Goal: Information Seeking & Learning: Find specific fact

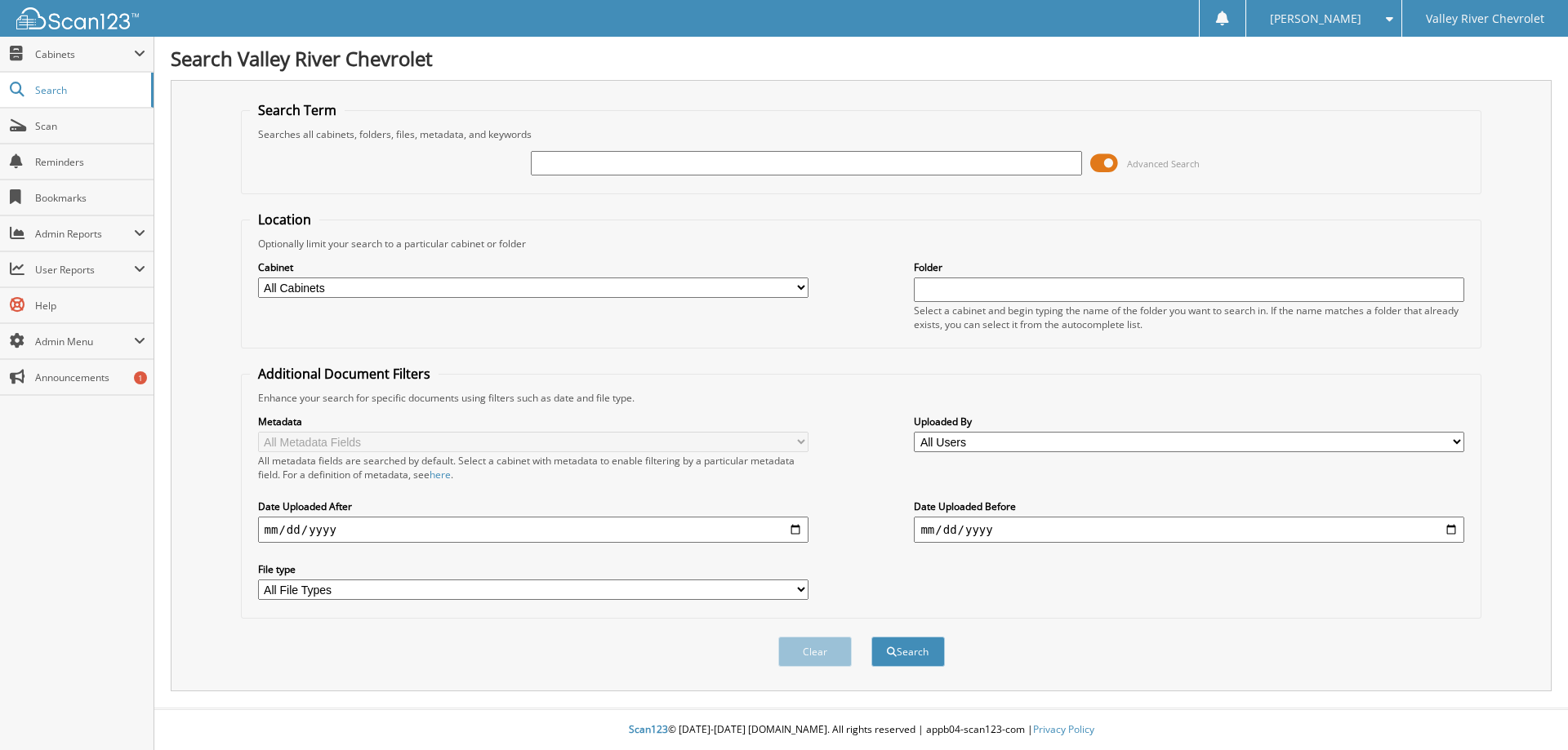
click at [1093, 156] on span at bounding box center [1104, 163] width 28 height 24
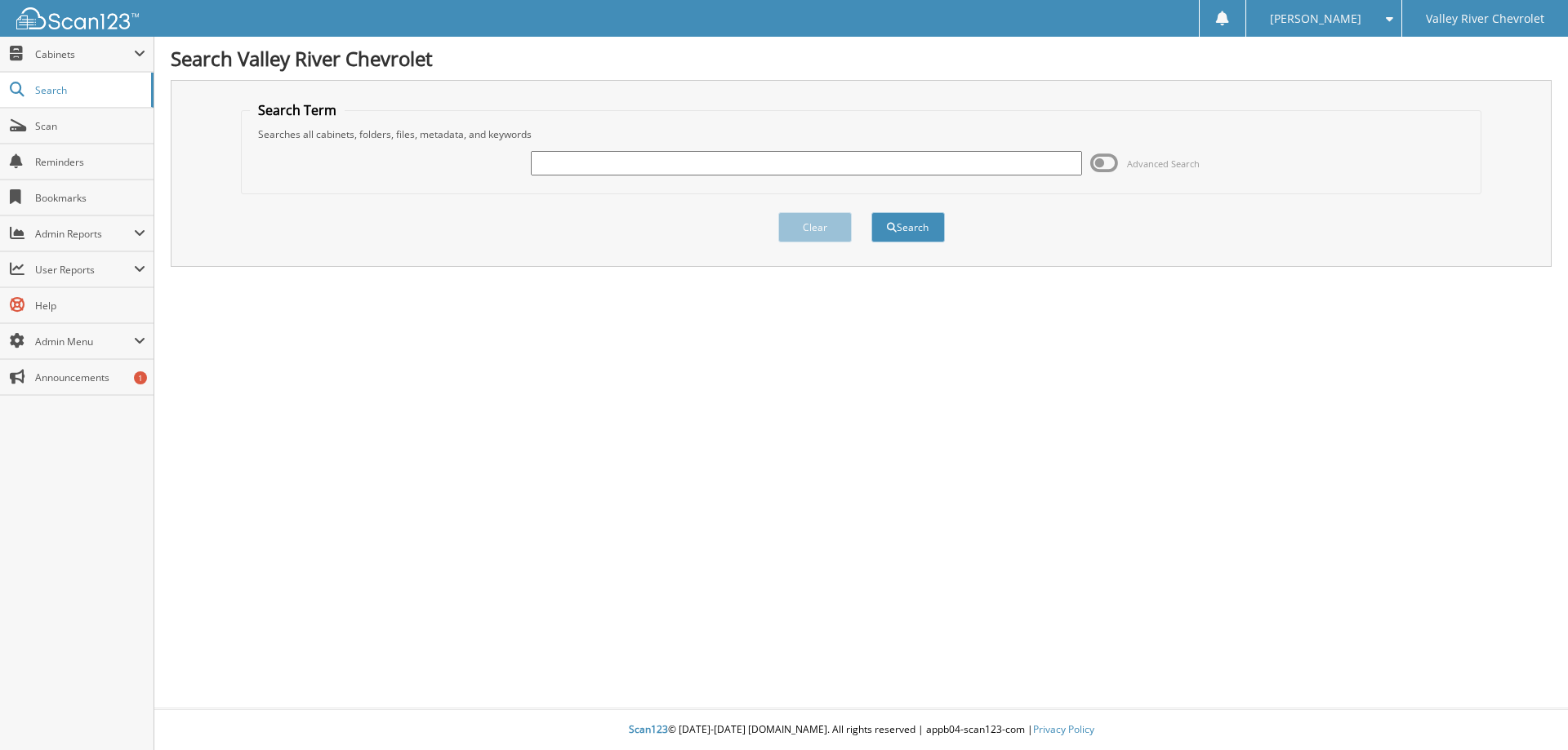
click at [940, 158] on input "text" at bounding box center [806, 163] width 551 height 24
type input "4"
type input "74431"
click at [871, 212] on button "Search" at bounding box center [907, 227] width 74 height 30
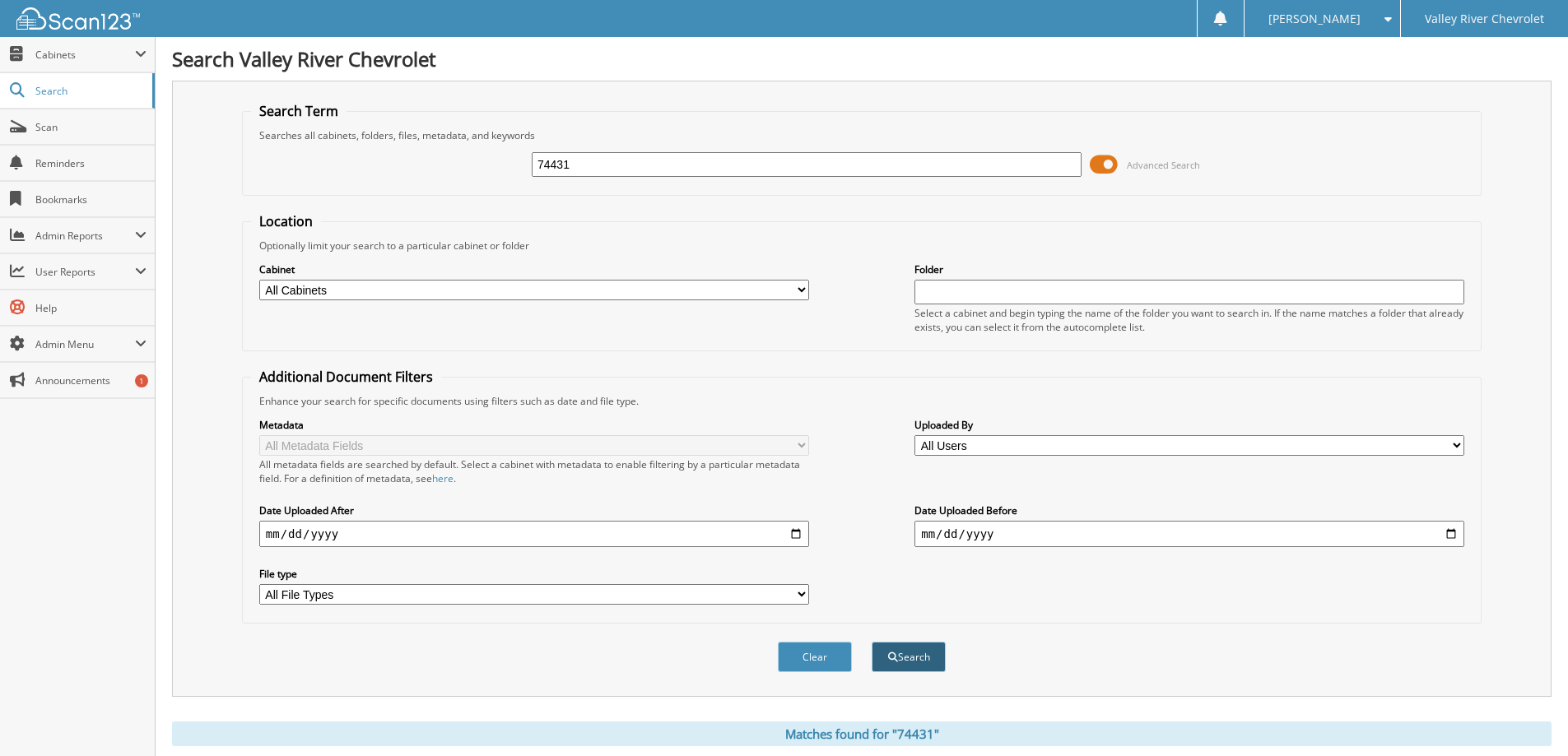
click at [920, 660] on button "Search" at bounding box center [908, 657] width 74 height 31
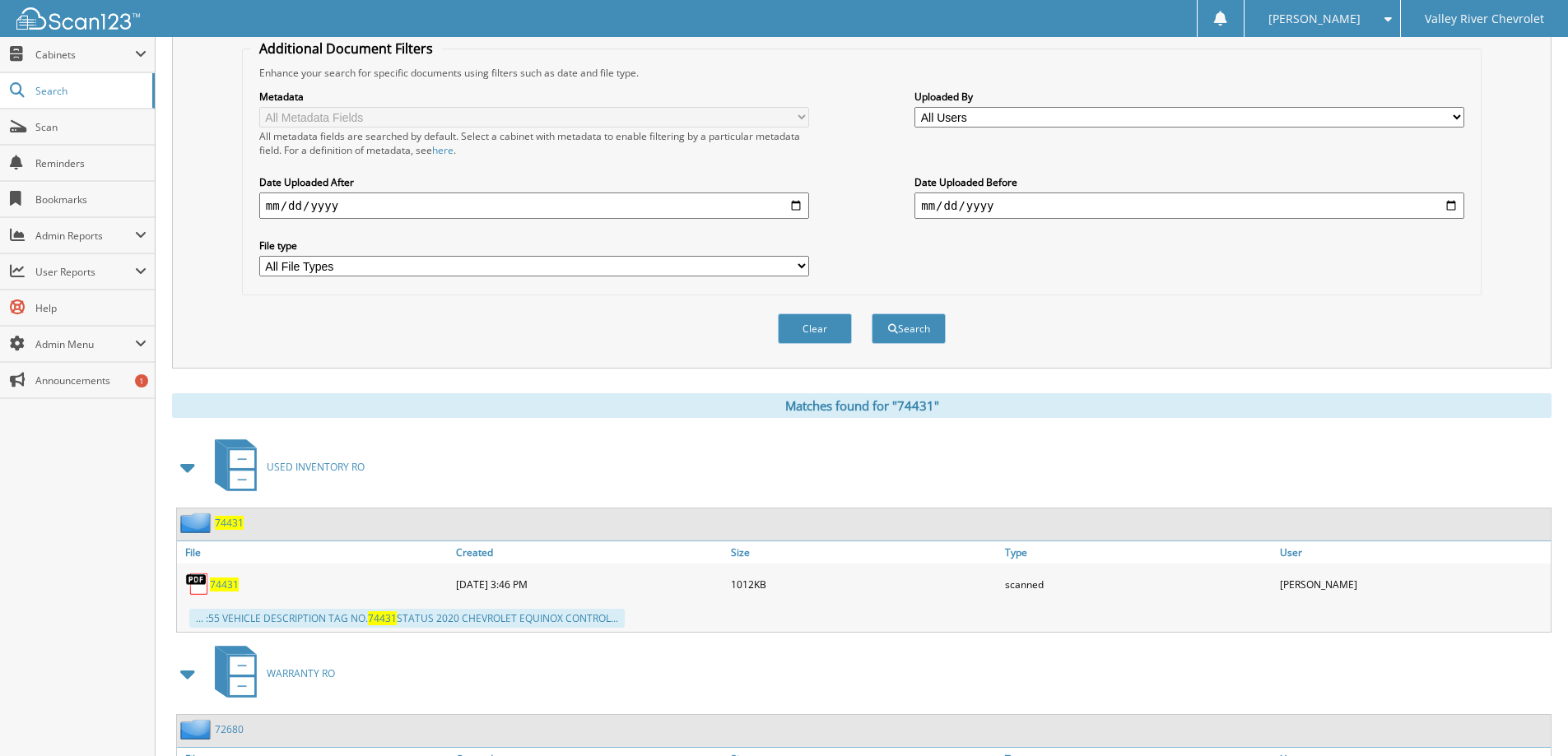
scroll to position [329, 0]
click at [227, 581] on span "74431" at bounding box center [225, 584] width 29 height 14
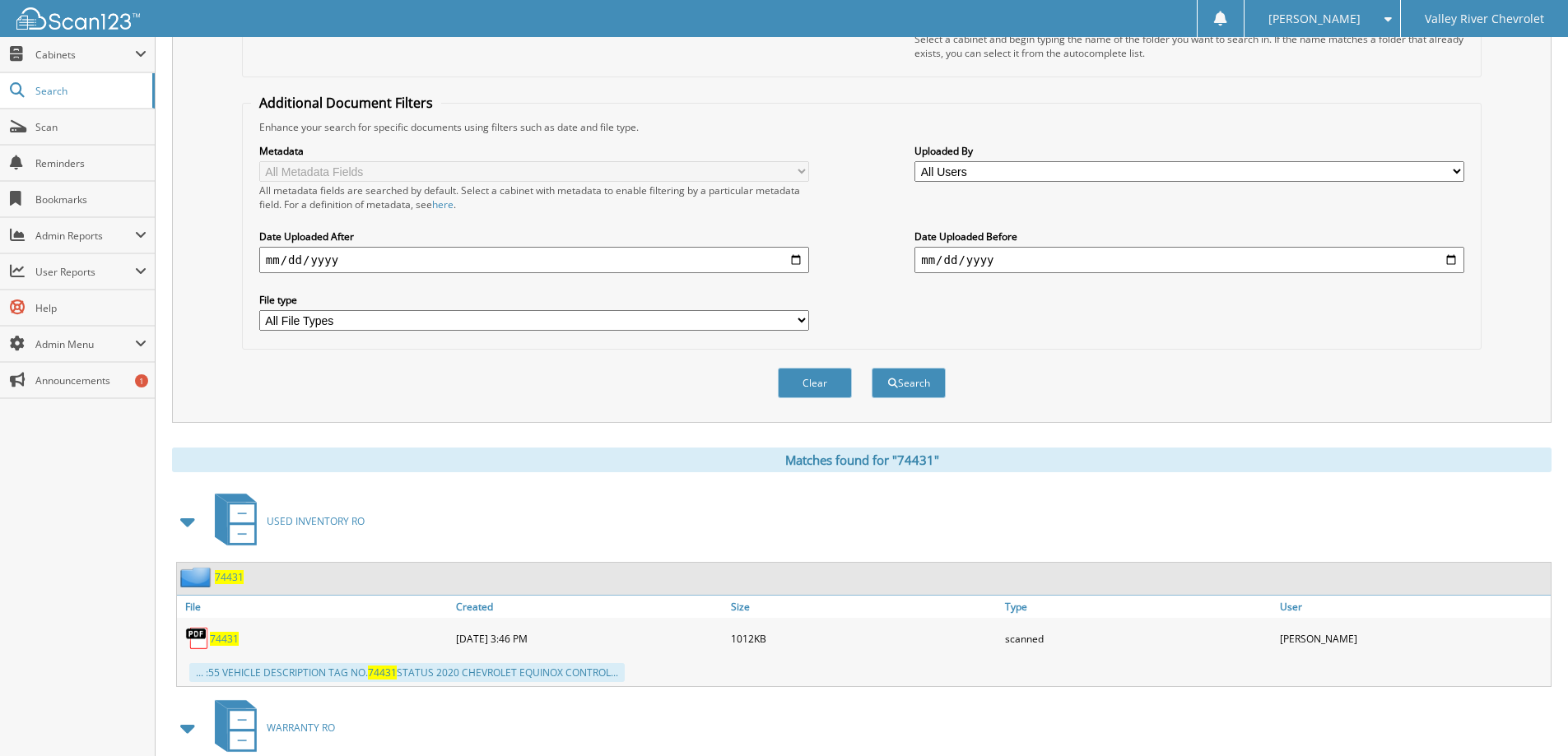
scroll to position [247, 0]
